Goal: Task Accomplishment & Management: Manage account settings

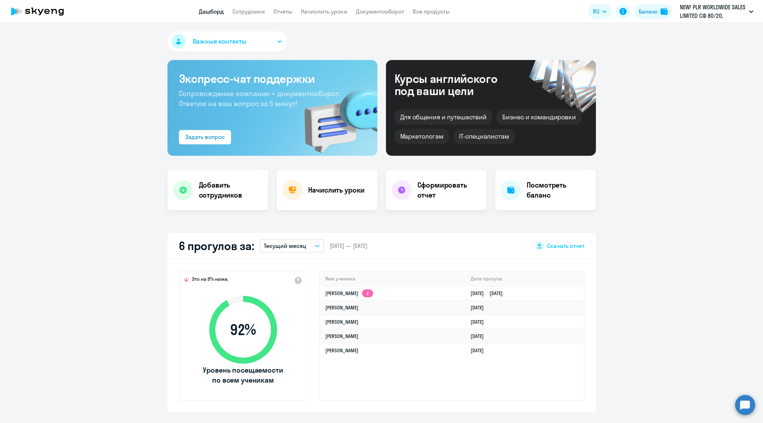
select select "30"
click at [748, 409] on circle at bounding box center [745, 404] width 20 height 20
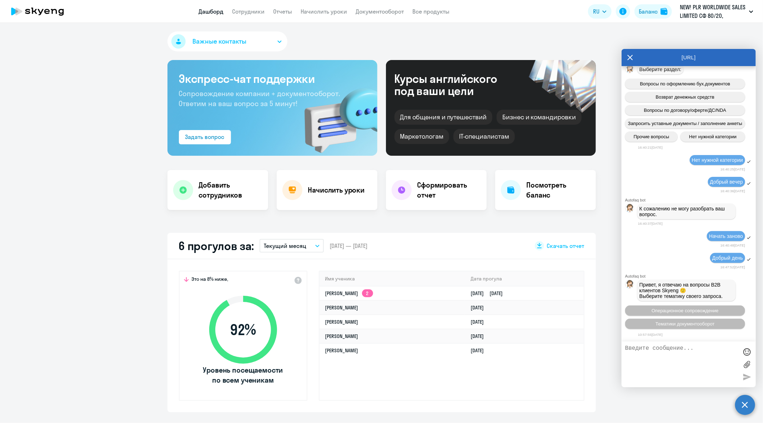
scroll to position [37261, 0]
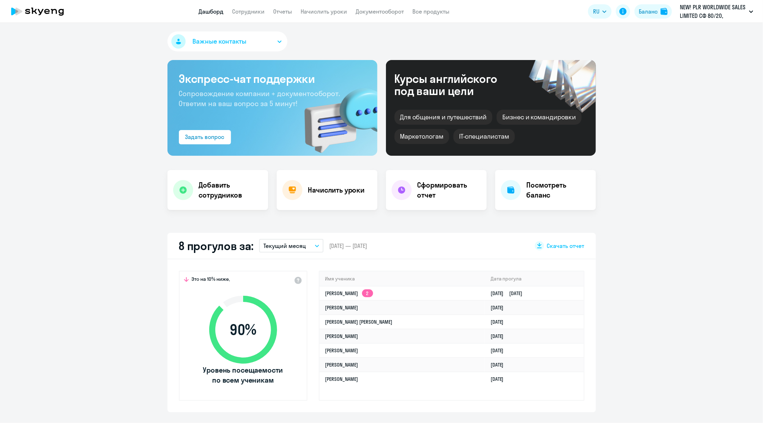
select select "30"
click at [752, 408] on circle at bounding box center [745, 404] width 20 height 20
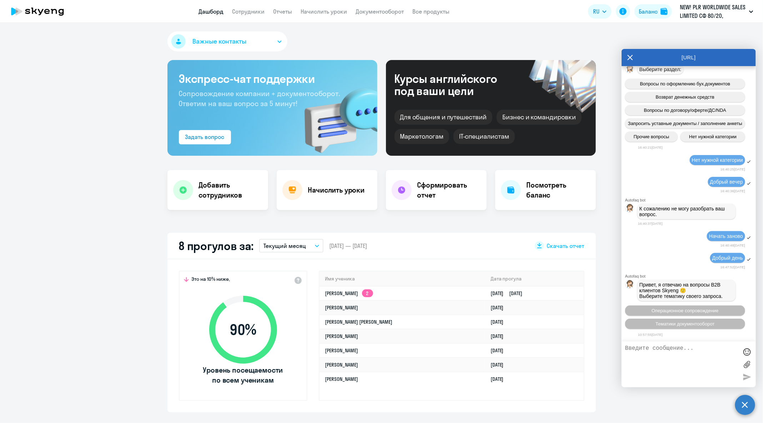
scroll to position [37261, 0]
click at [709, 311] on span "Операционное сопровождение" at bounding box center [684, 310] width 67 height 5
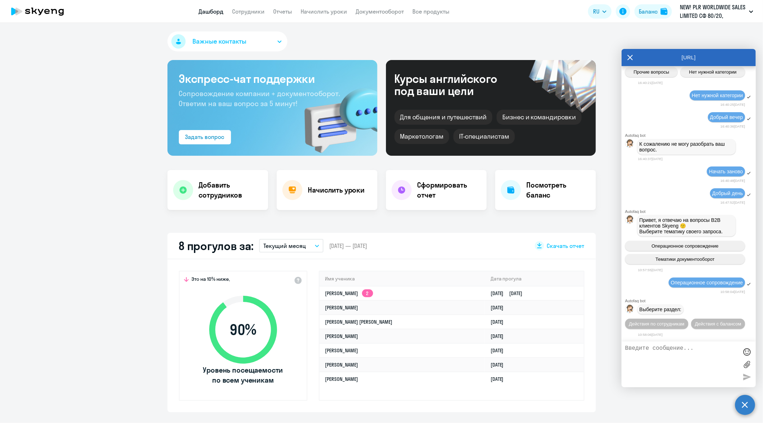
scroll to position [37340, 0]
click at [684, 321] on span "Действия по сотрудникам" at bounding box center [656, 323] width 55 height 5
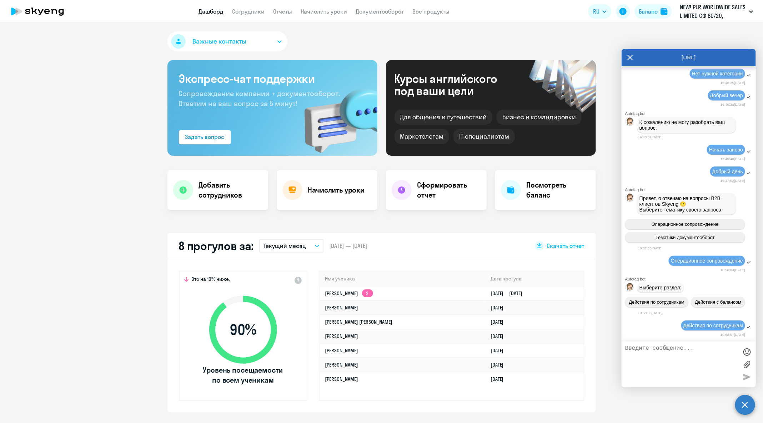
scroll to position [37447, 0]
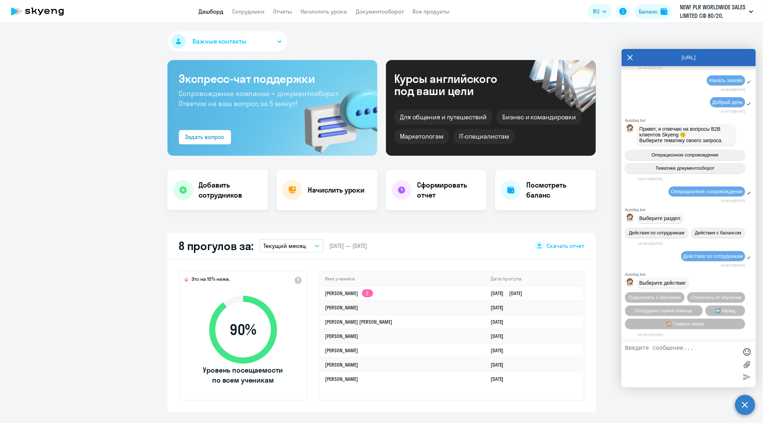
click at [690, 312] on span "Сотруднику нужна помощь" at bounding box center [664, 310] width 58 height 5
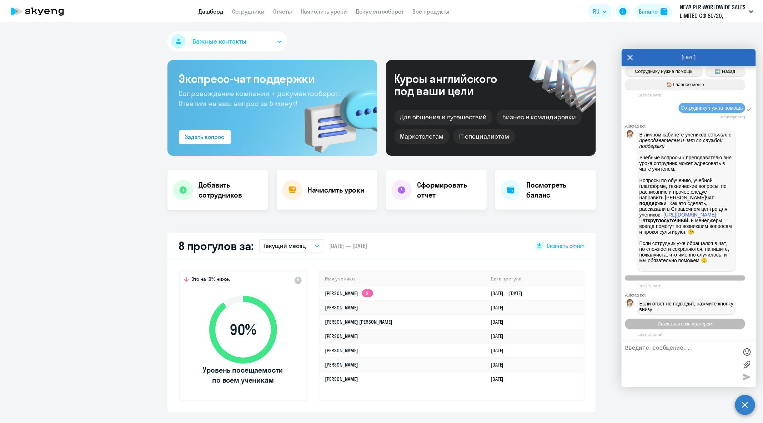
scroll to position [37703, 0]
click at [695, 326] on button "Связаться с менеджером" at bounding box center [685, 323] width 120 height 10
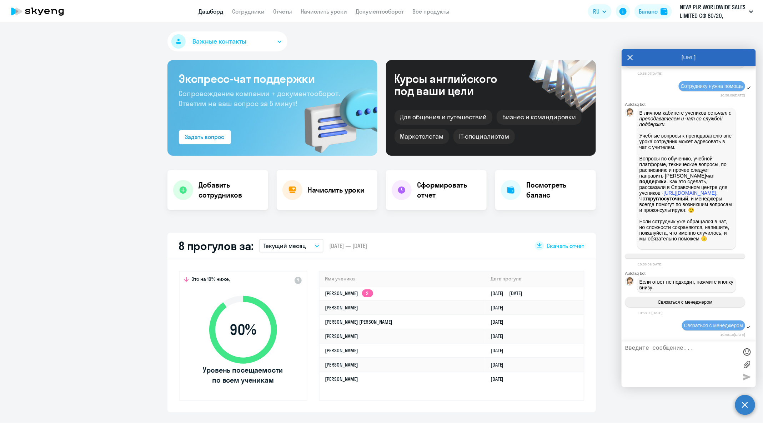
scroll to position [37726, 0]
click at [691, 372] on textarea at bounding box center [681, 364] width 113 height 39
type textarea "Добрый день!"
click at [260, 14] on link "Сотрудники" at bounding box center [248, 11] width 32 height 7
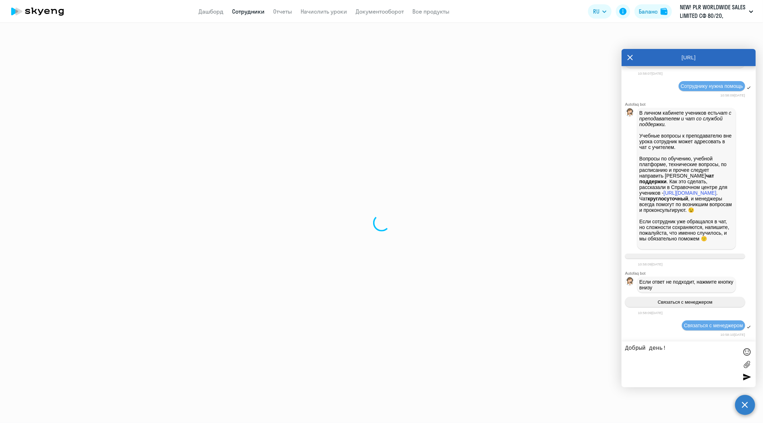
select select "30"
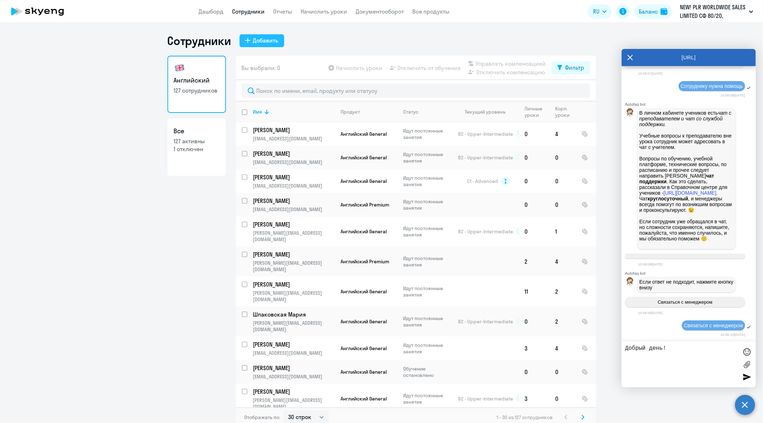
click at [269, 44] on div "Добавить" at bounding box center [265, 40] width 25 height 9
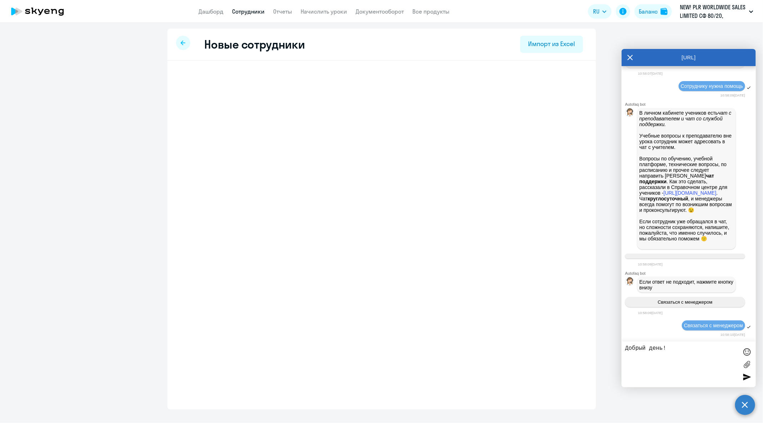
select select "english_adult_not_native_speaker"
select select "3"
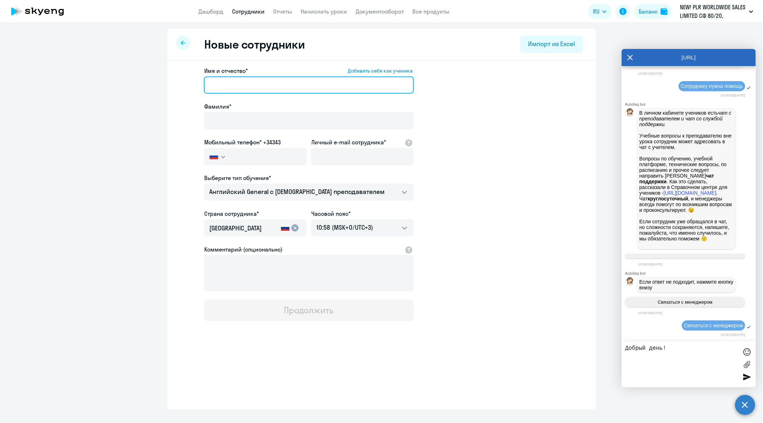
click at [288, 86] on input "Имя и отчество* Добавить себя как ученика" at bounding box center [309, 84] width 210 height 17
paste input "[PERSON_NAME]"
drag, startPoint x: 240, startPoint y: 84, endPoint x: 204, endPoint y: 83, distance: 35.3
click at [204, 83] on input "[PERSON_NAME]" at bounding box center [309, 84] width 210 height 17
click at [242, 84] on input "[PERSON_NAME]" at bounding box center [309, 84] width 210 height 17
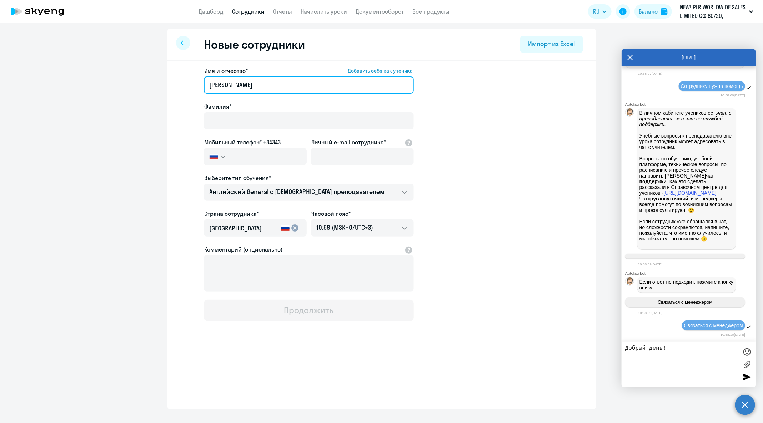
drag, startPoint x: 238, startPoint y: 85, endPoint x: 200, endPoint y: 83, distance: 39.0
click at [200, 83] on app-new-student-form "Имя и отчество* Добавить себя как ученика [PERSON_NAME]* Мобильный телефон* +34…" at bounding box center [381, 193] width 405 height 254
type input "[PERSON_NAME]"
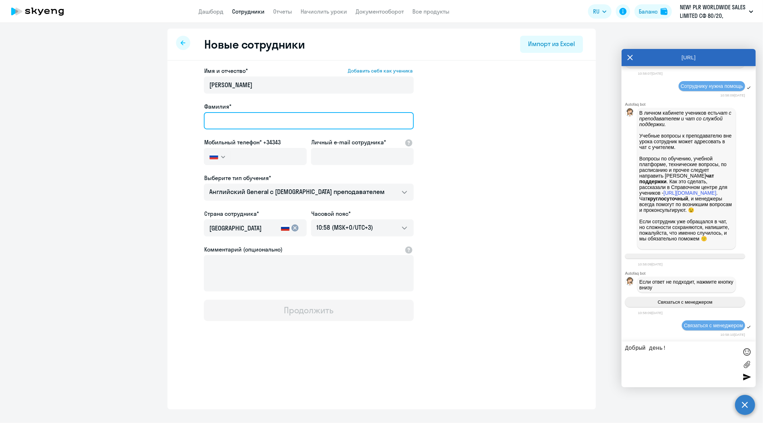
click at [231, 114] on input "Фамилия*" at bounding box center [309, 120] width 210 height 17
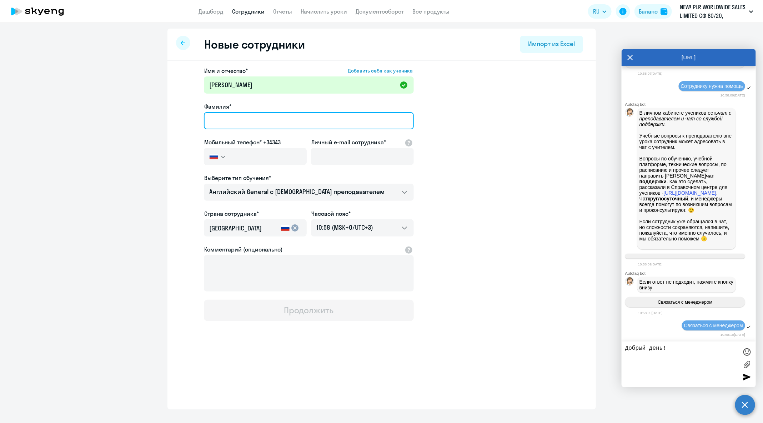
paste input "[PERSON_NAME]"
type input "[PERSON_NAME]"
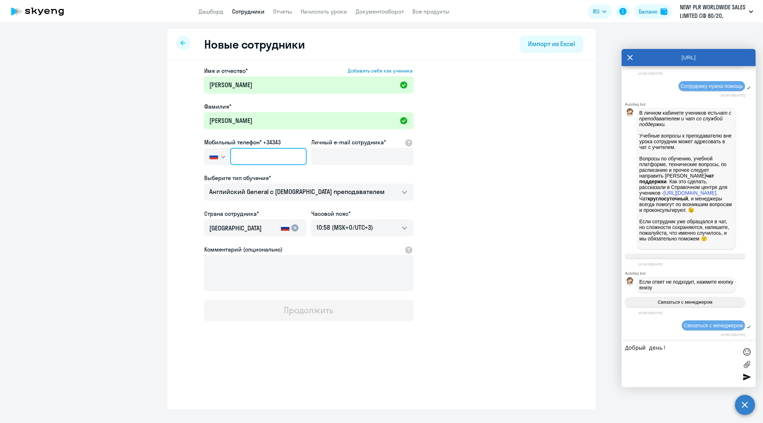
click at [276, 158] on input "text" at bounding box center [268, 156] width 76 height 17
paste input "+370 (623) 66-566"
type input "+370 (623) 66-566"
click at [338, 153] on input "Личный e-mail сотрудника*" at bounding box center [362, 156] width 103 height 17
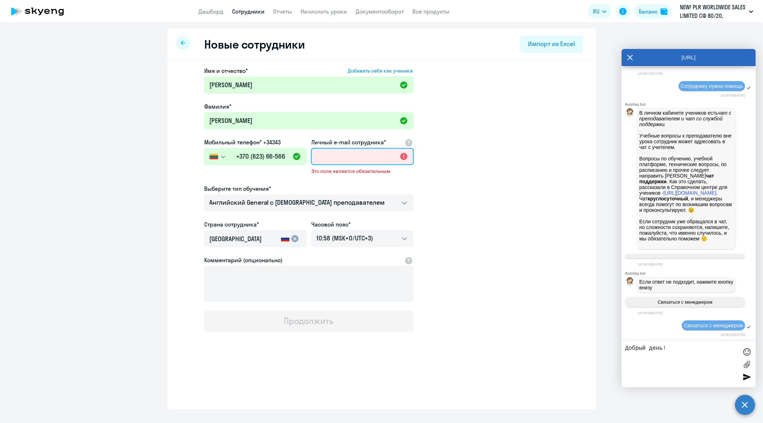
paste input "[EMAIL_ADDRESS][DOMAIN_NAME]"
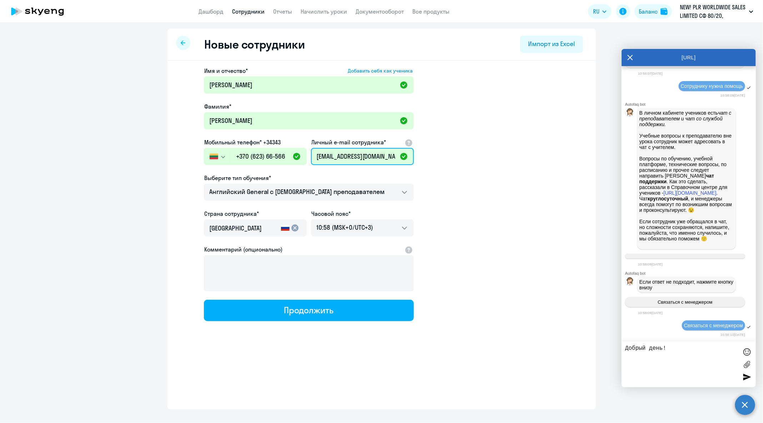
scroll to position [0, 2]
type input "[EMAIL_ADDRESS][DOMAIN_NAME]"
click at [261, 16] on app-header "Дашборд Сотрудники Отчеты Начислить уроки Документооборот Все продукты Дашборд …" at bounding box center [381, 11] width 763 height 23
click at [256, 13] on link "Сотрудники" at bounding box center [248, 11] width 32 height 7
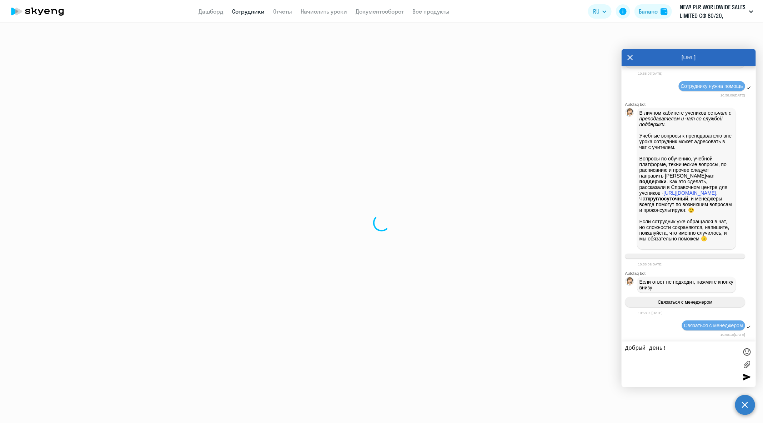
select select "30"
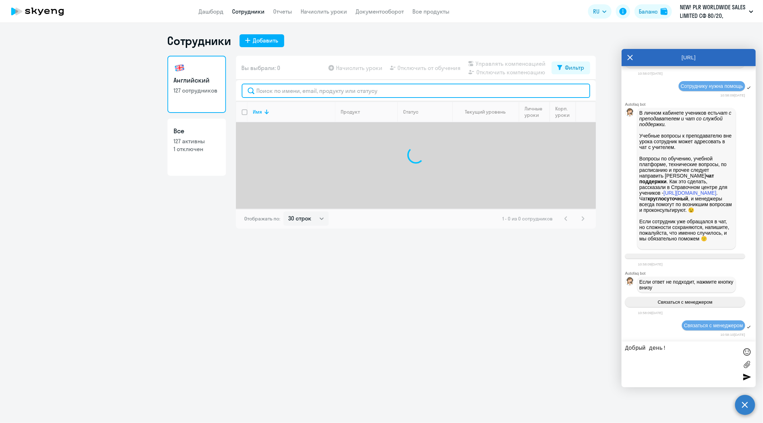
click at [324, 93] on input "text" at bounding box center [416, 91] width 348 height 14
paste input "[EMAIL_ADDRESS][DOMAIN_NAME]"
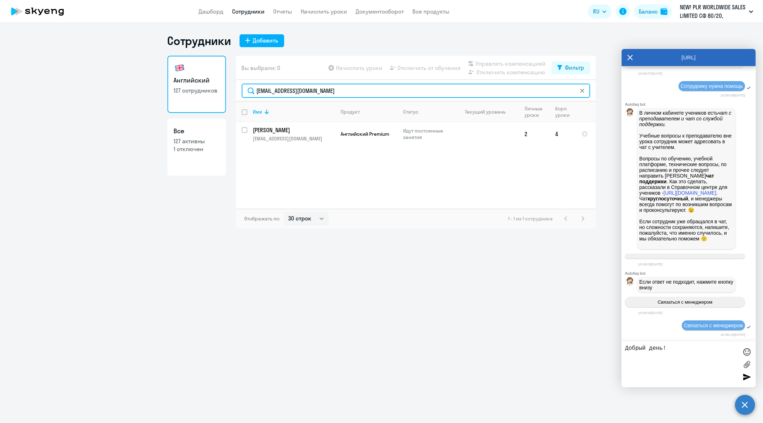
type input "[EMAIL_ADDRESS][DOMAIN_NAME]"
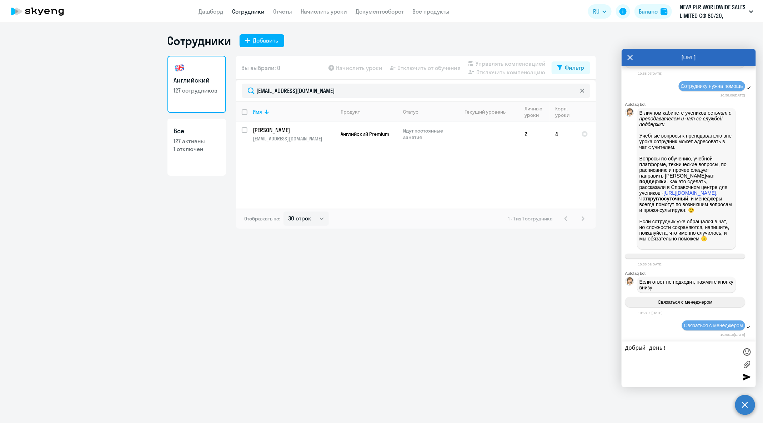
click at [679, 351] on textarea "Добрый день!" at bounding box center [681, 364] width 113 height 39
paste textarea "[EMAIL_ADDRESS][DOMAIN_NAME]"
paste textarea "Английский с русскоязычным преподавателем"
paste textarea "[PERSON_NAME][EMAIL_ADDRESS][DOMAIN_NAME]"
type textarea "Добрый день! Прошу перевести [EMAIL_ADDRESS][DOMAIN_NAME] на тариф Английский с…"
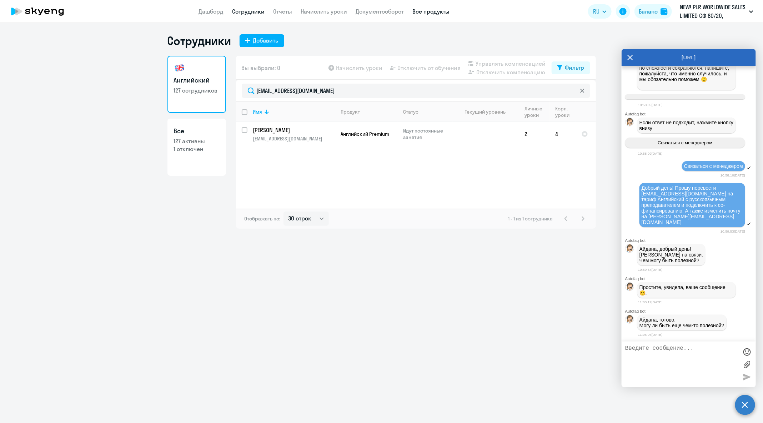
scroll to position [37886, 0]
click at [626, 60] on div "[URL]" at bounding box center [688, 57] width 134 height 17
click at [628, 59] on icon at bounding box center [630, 57] width 6 height 17
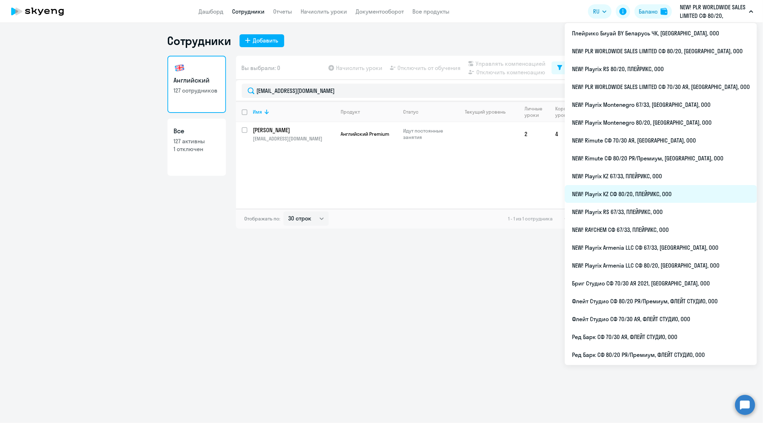
click at [681, 192] on li "NEW! Playrix KZ СФ 80/20, ПЛЕЙРИКС, ООО" at bounding box center [661, 194] width 192 height 18
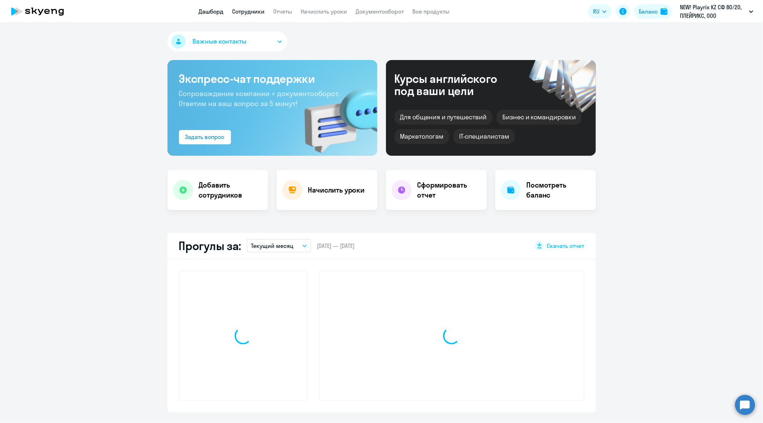
click at [253, 14] on link "Сотрудники" at bounding box center [248, 11] width 32 height 7
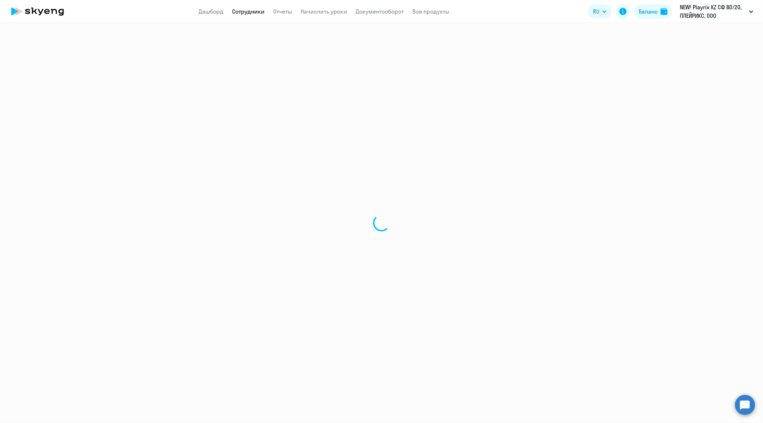
select select "30"
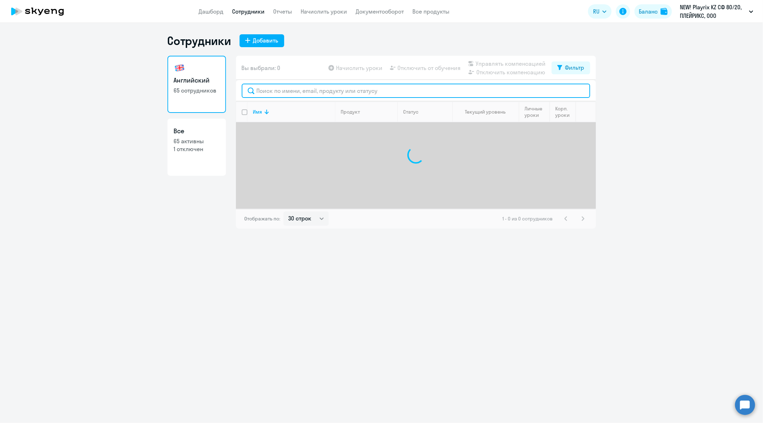
click at [334, 92] on input "text" at bounding box center [416, 91] width 348 height 14
paste input "[PERSON_NAME][EMAIL_ADDRESS][DOMAIN_NAME]"
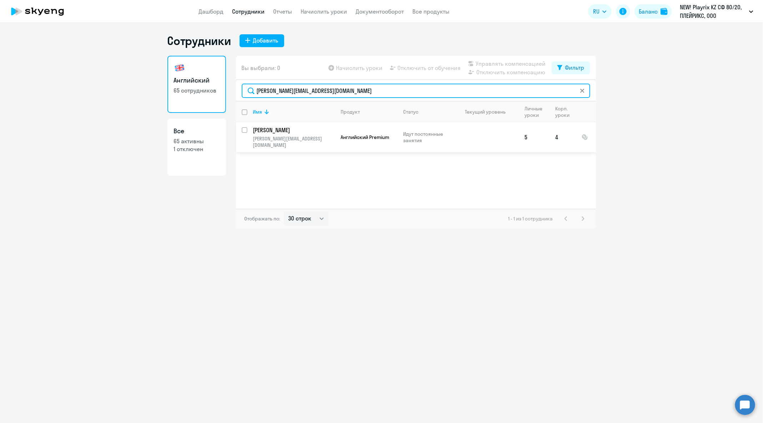
type input "[PERSON_NAME][EMAIL_ADDRESS][DOMAIN_NAME]"
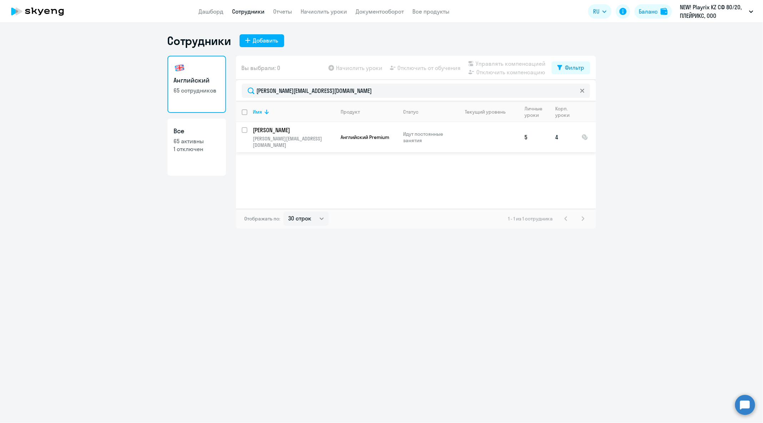
click at [243, 130] on input "select row 26364253" at bounding box center [249, 134] width 14 height 14
checkbox input "true"
click at [425, 69] on span "Отключить от обучения" at bounding box center [429, 68] width 63 height 9
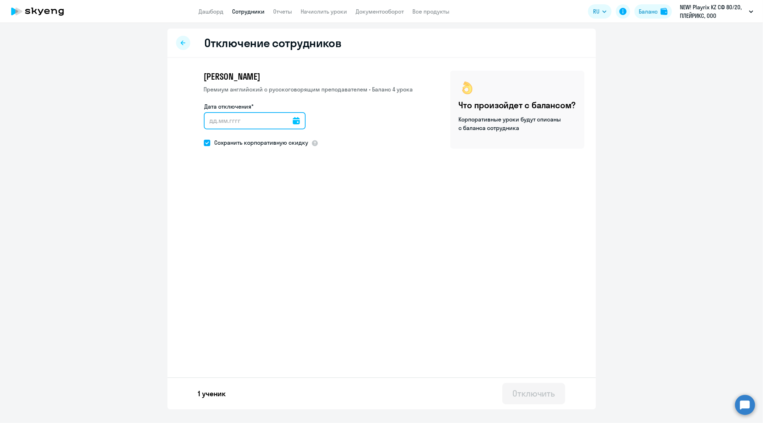
click at [292, 121] on input "Дата отключения*" at bounding box center [255, 120] width 102 height 17
click at [293, 121] on icon at bounding box center [296, 120] width 7 height 7
click at [244, 214] on span "17" at bounding box center [242, 216] width 13 height 13
type input "[DATE]"
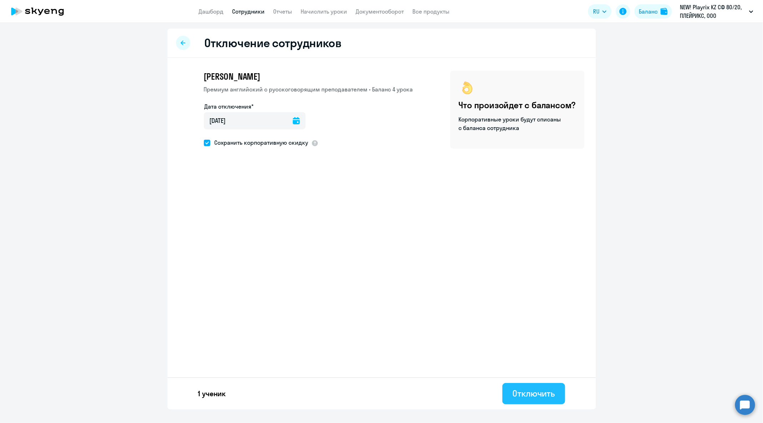
click at [537, 390] on div "Отключить" at bounding box center [533, 392] width 42 height 11
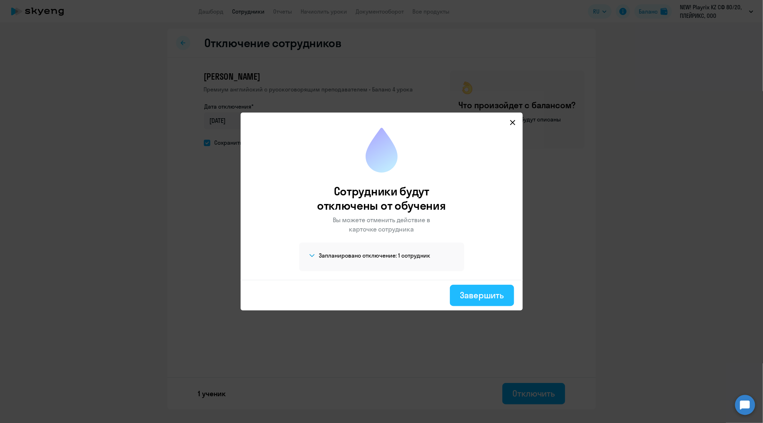
click at [481, 298] on div "Завершить" at bounding box center [482, 294] width 44 height 11
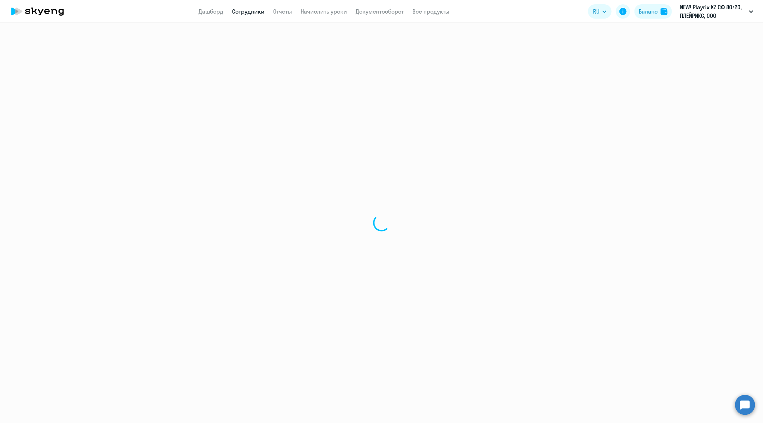
select select "30"
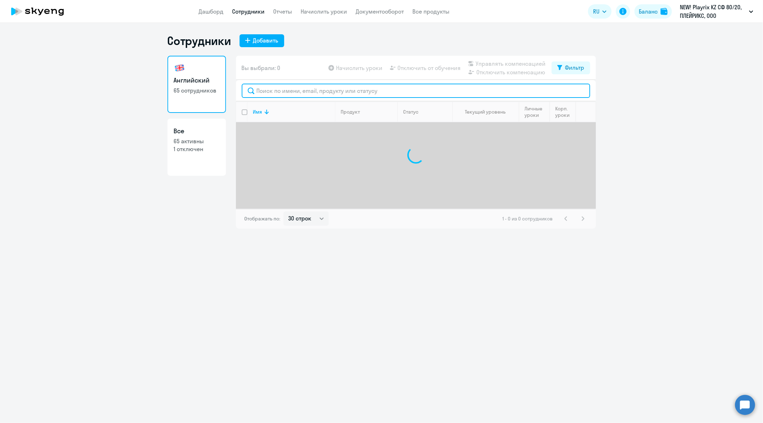
click at [371, 95] on input "text" at bounding box center [416, 91] width 348 height 14
paste input "[PERSON_NAME][EMAIL_ADDRESS][DOMAIN_NAME]"
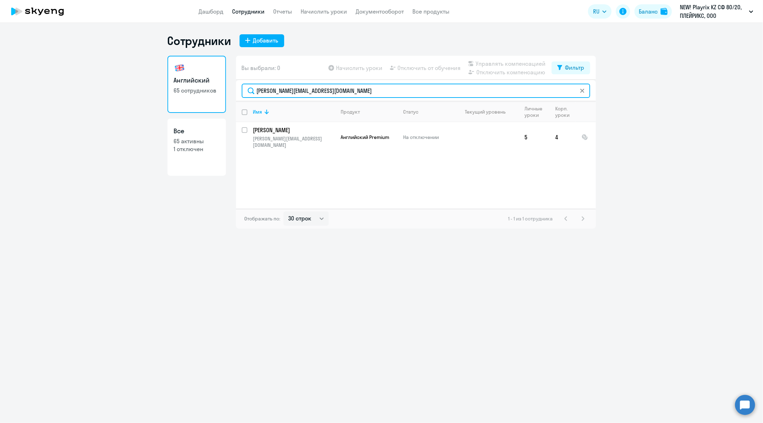
type input "[PERSON_NAME][EMAIL_ADDRESS][DOMAIN_NAME]"
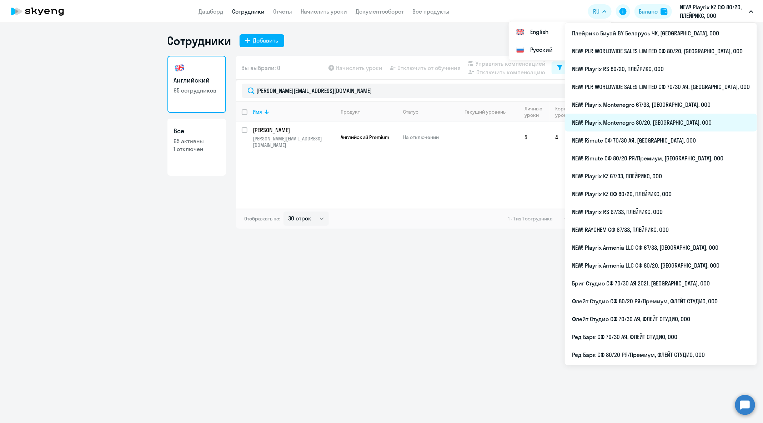
click at [698, 131] on li "NEW! Playrix Montenegro 80/20, [GEOGRAPHIC_DATA], ООО" at bounding box center [661, 122] width 192 height 18
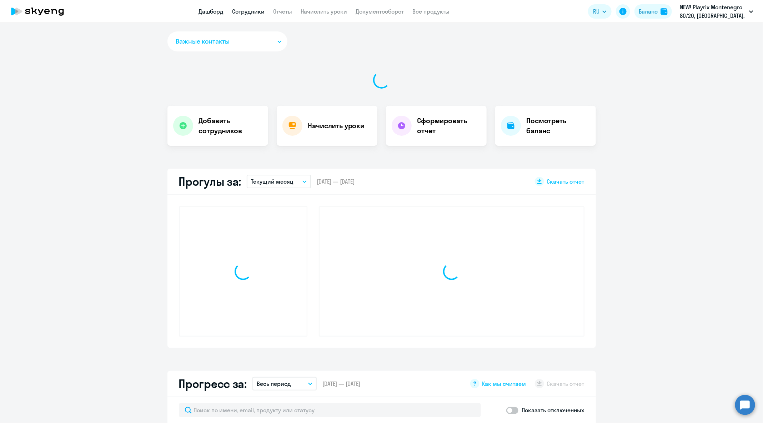
select select "30"
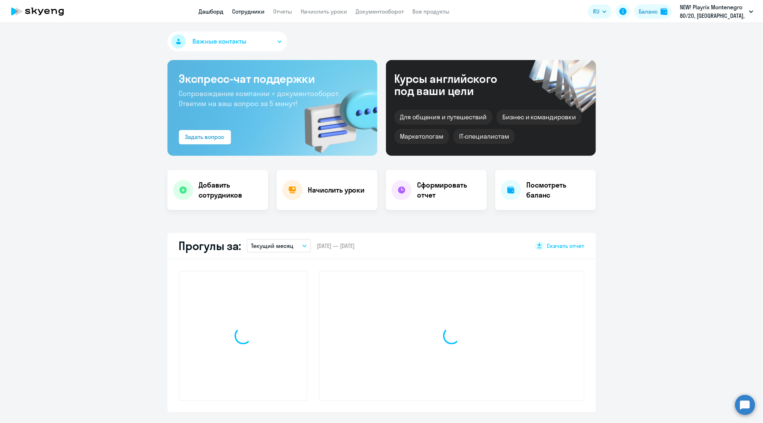
click at [253, 11] on link "Сотрудники" at bounding box center [248, 11] width 32 height 7
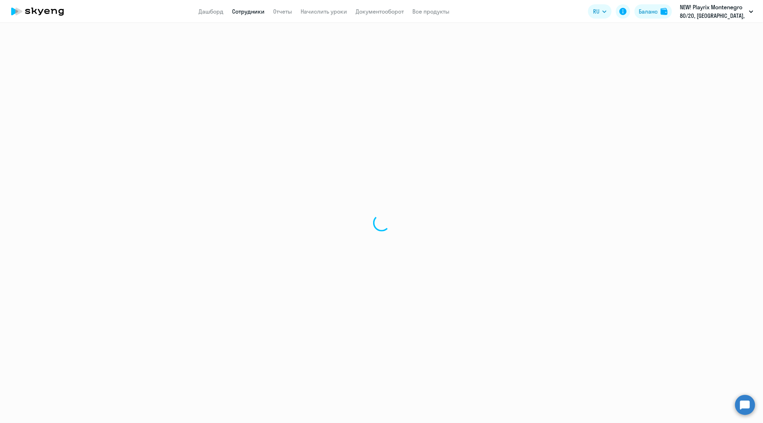
select select "30"
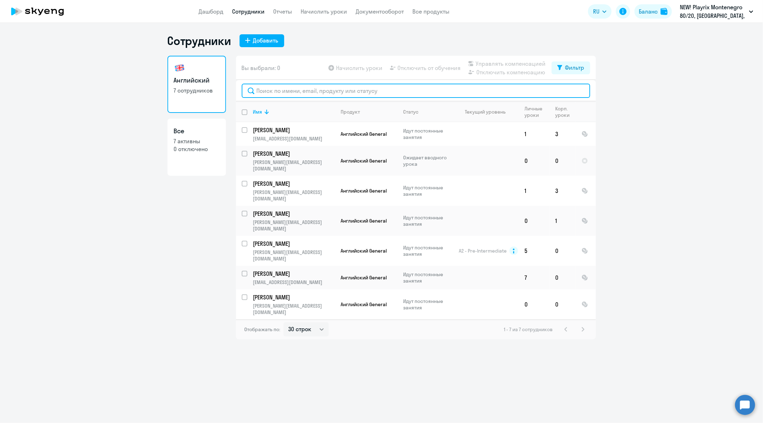
click at [328, 93] on input "text" at bounding box center [416, 91] width 348 height 14
paste input "[PERSON_NAME][EMAIL_ADDRESS][DOMAIN_NAME]"
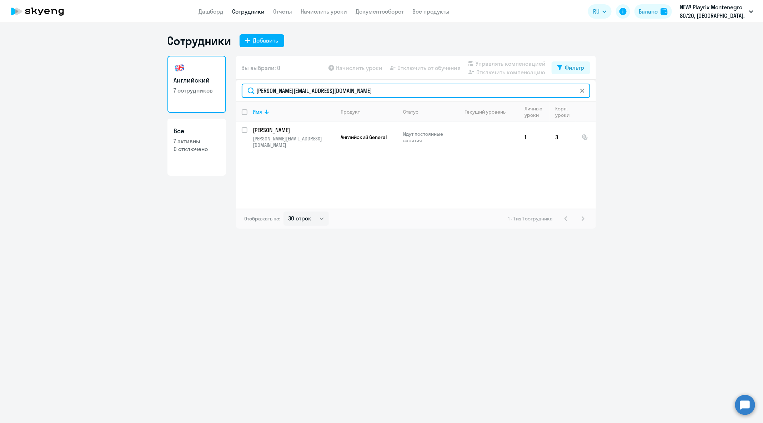
type input "[PERSON_NAME][EMAIL_ADDRESS][DOMAIN_NAME]"
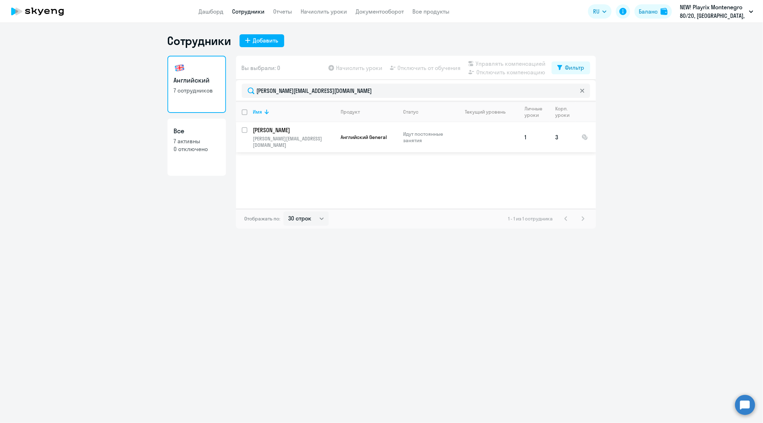
click at [246, 128] on input "select row 24663541" at bounding box center [249, 134] width 14 height 14
checkbox input "true"
click at [451, 70] on span "Отключить от обучения" at bounding box center [429, 68] width 63 height 9
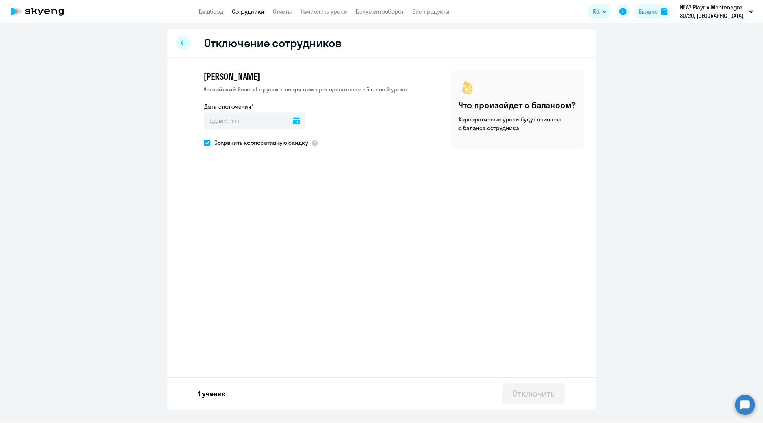
click at [293, 123] on icon at bounding box center [296, 120] width 7 height 7
click at [287, 218] on span "20" at bounding box center [285, 216] width 13 height 13
type input "[DATE]"
click at [545, 380] on div "1 ученик Отключить" at bounding box center [381, 393] width 428 height 32
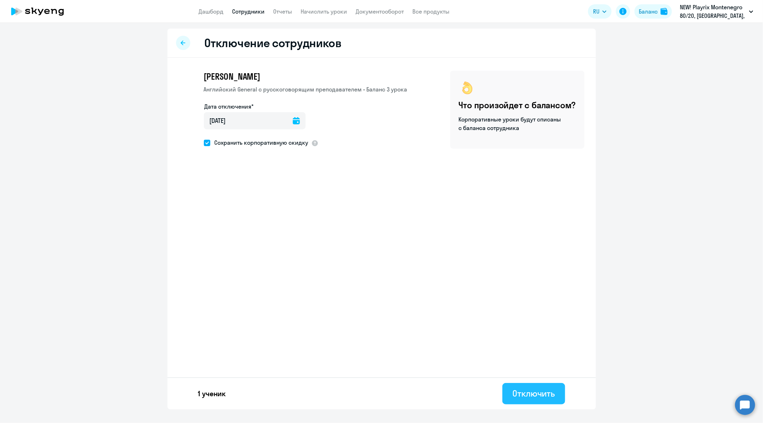
click at [549, 390] on div "Отключить" at bounding box center [533, 392] width 42 height 11
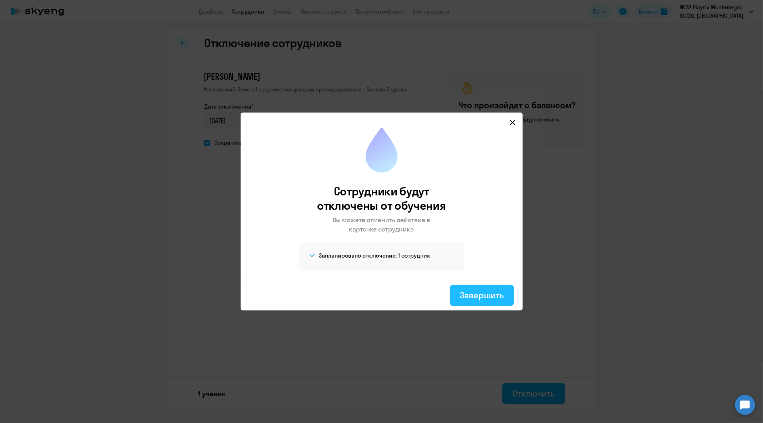
click at [499, 298] on div "Завершить" at bounding box center [482, 294] width 44 height 11
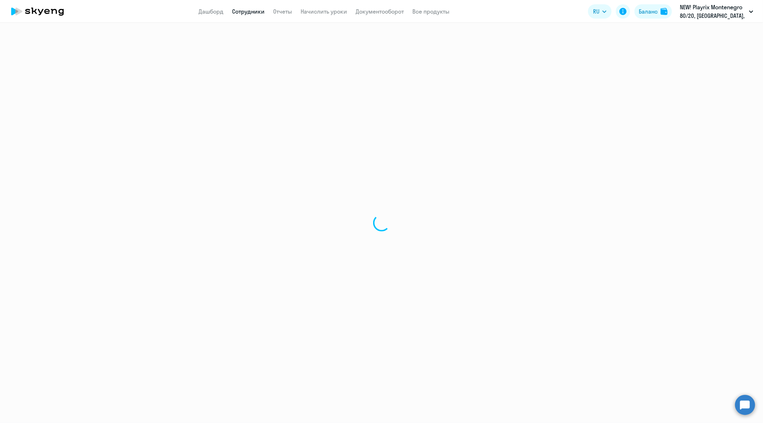
select select "30"
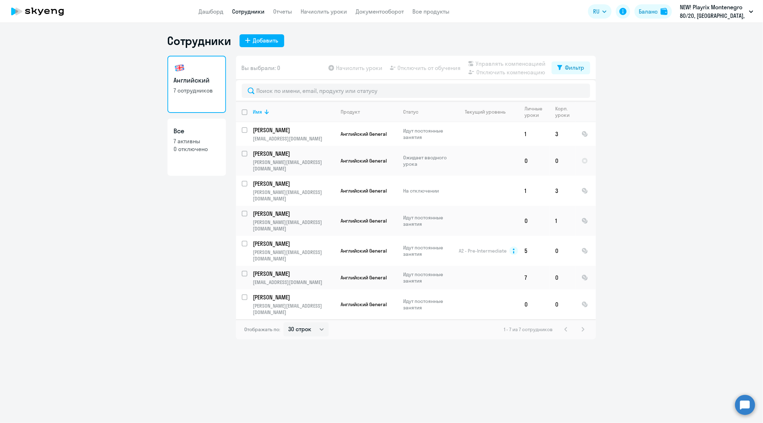
click at [734, 393] on div "Сотрудники Добавить Английский 7 сотрудников Все 7 активны 0 отключено Вы выбра…" at bounding box center [381, 223] width 763 height 400
click at [745, 401] on circle at bounding box center [745, 404] width 20 height 20
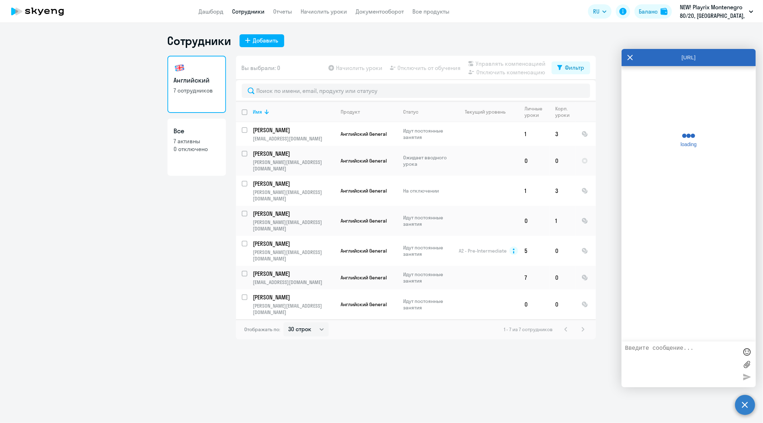
scroll to position [37883, 0]
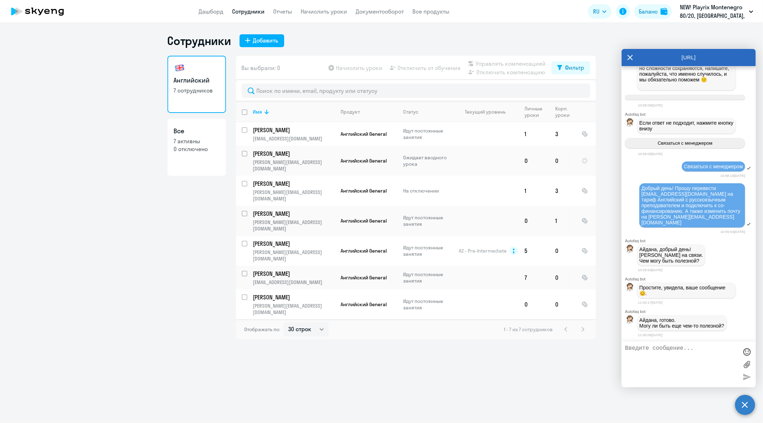
click at [720, 362] on textarea at bounding box center [681, 364] width 113 height 39
type textarea "Б"
type textarea "П"
type textarea "В"
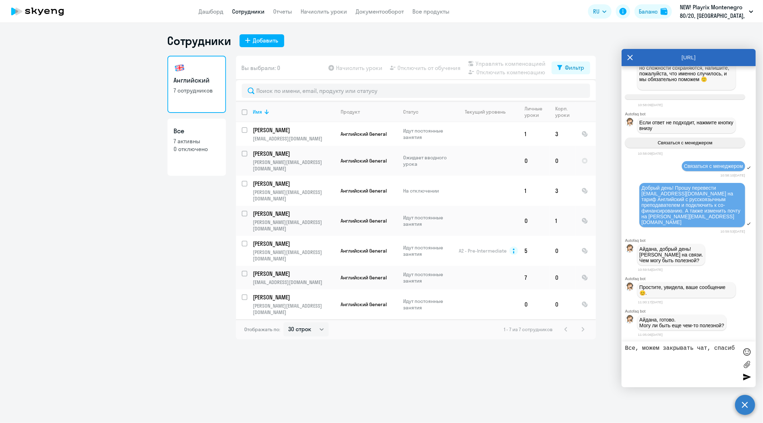
type textarea "Все, можем закрывать чат, спасибо"
